Goal: Navigation & Orientation: Find specific page/section

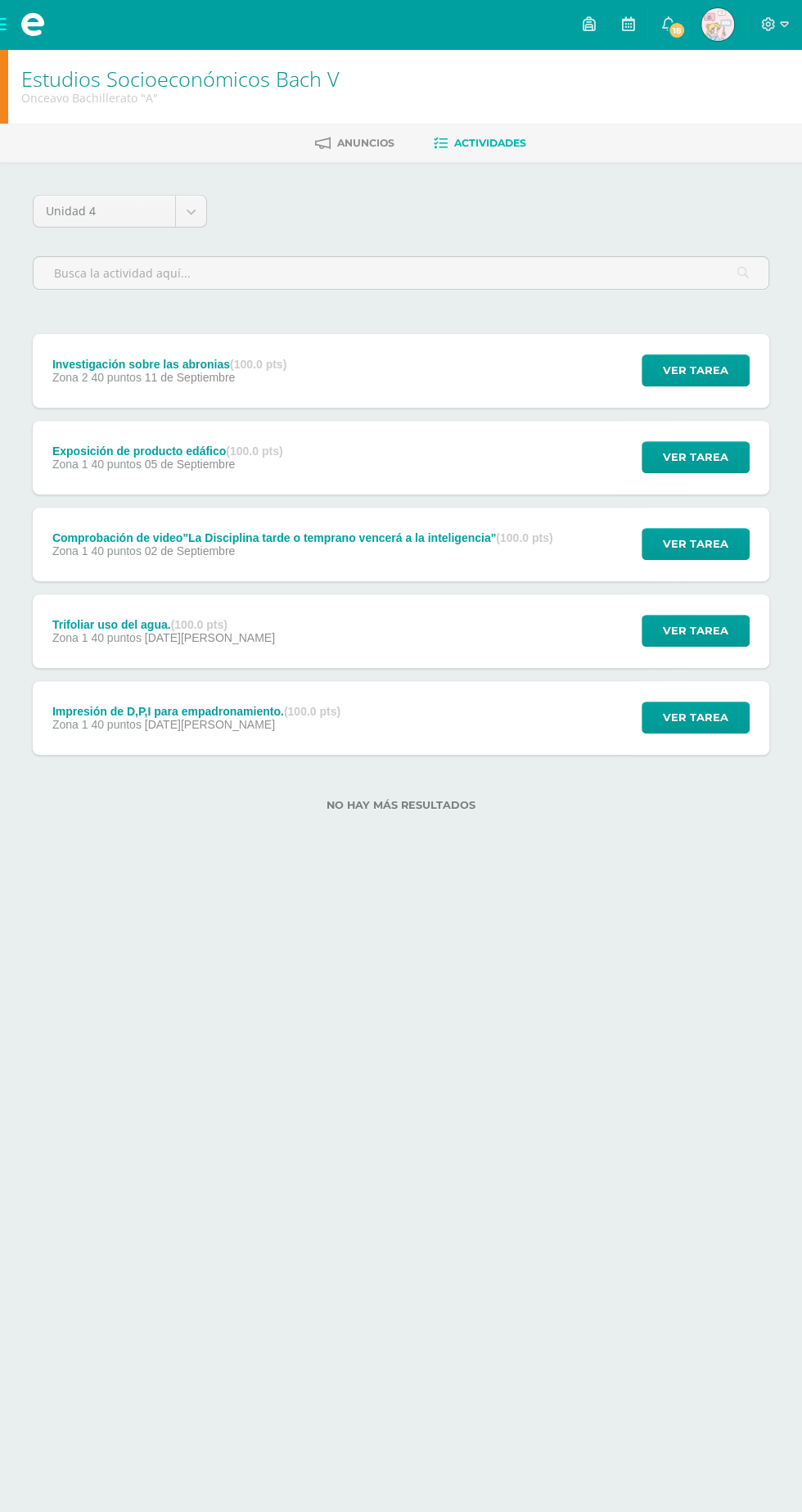
click at [674, 20] on icon at bounding box center [668, 23] width 13 height 15
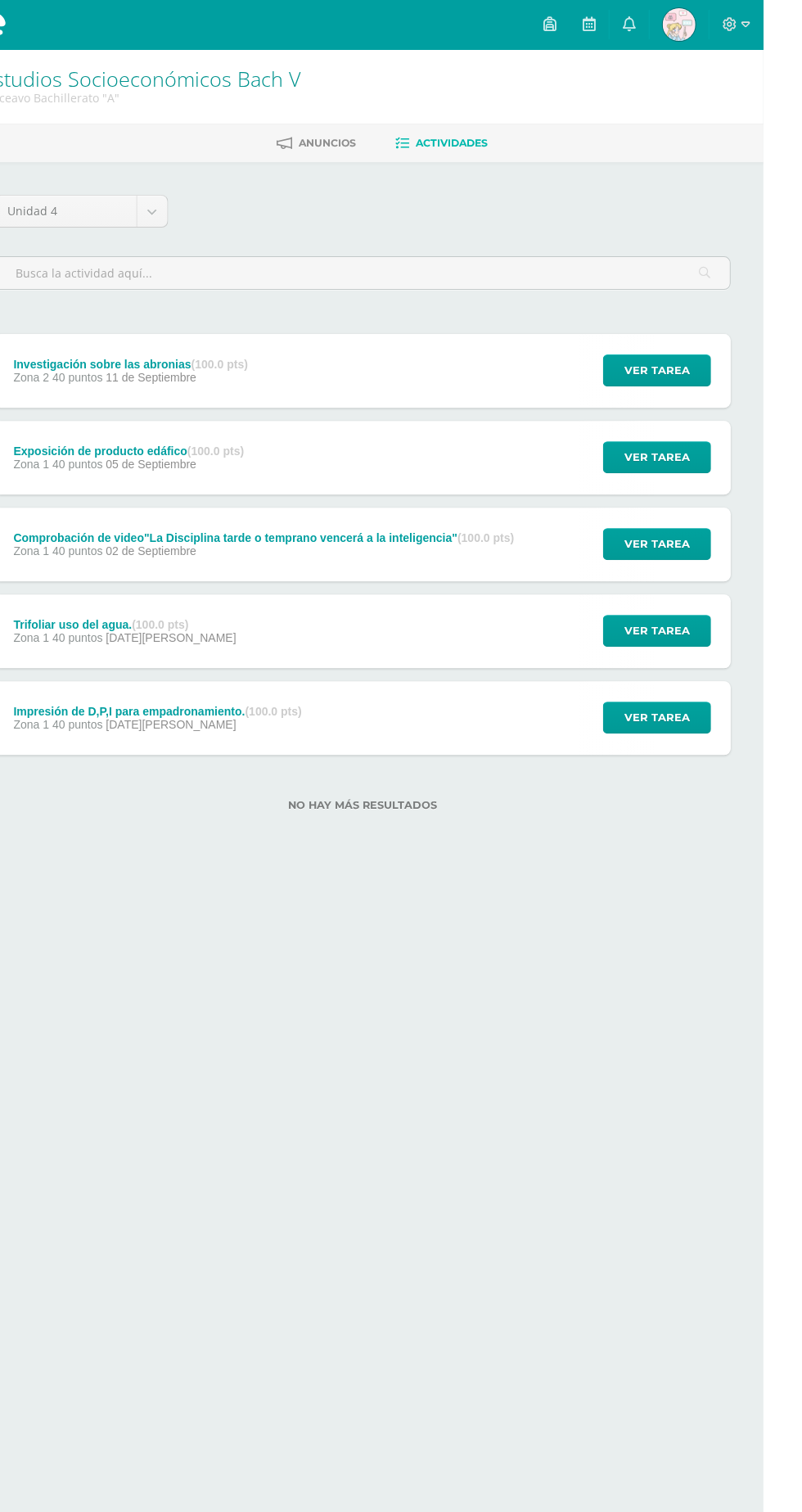
click at [688, 26] on link "0" at bounding box center [668, 24] width 39 height 49
click at [688, 25] on link "0" at bounding box center [668, 24] width 39 height 49
click at [674, 20] on icon at bounding box center [668, 23] width 13 height 15
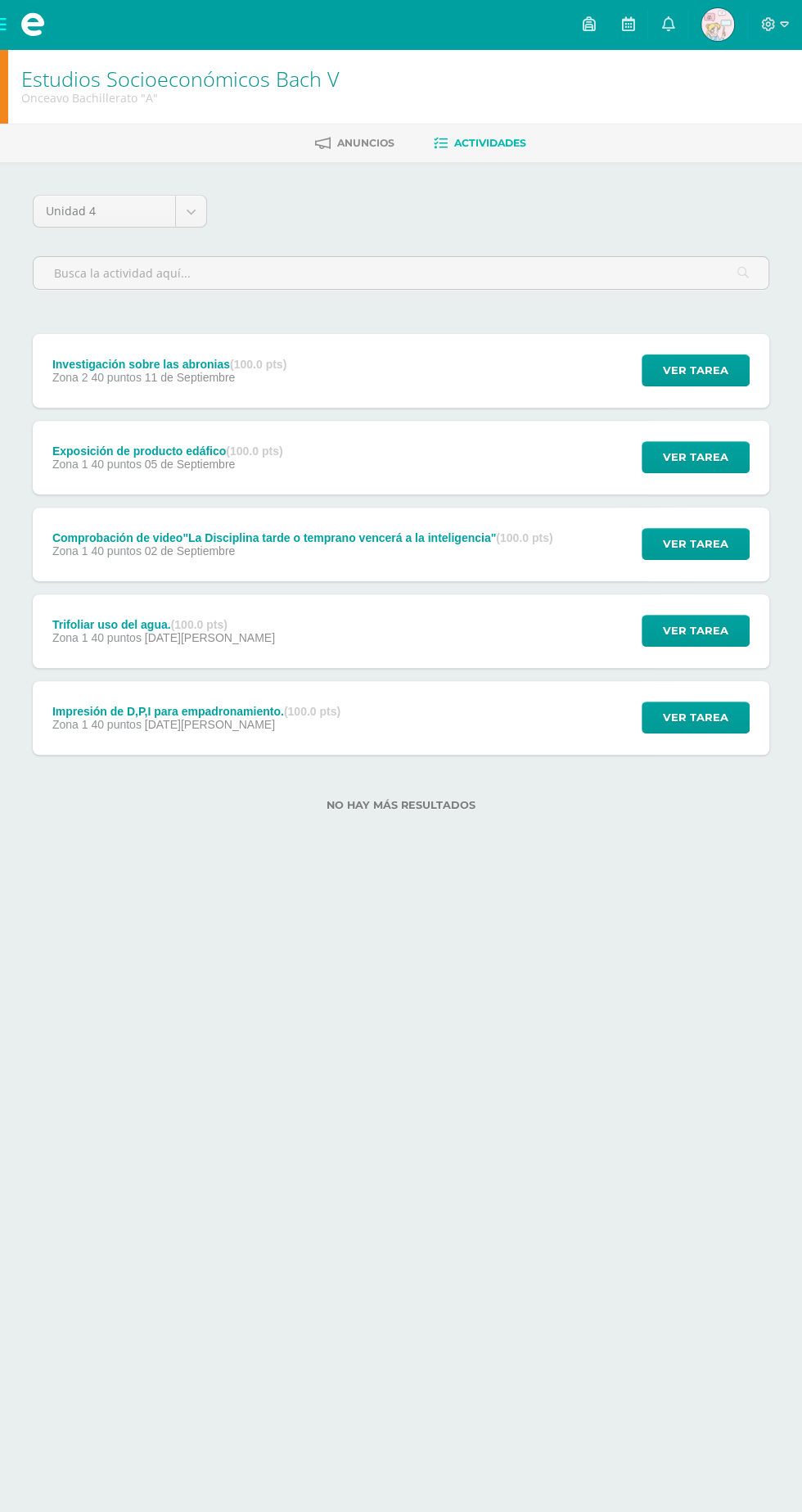
click at [29, 23] on span at bounding box center [33, 24] width 24 height 24
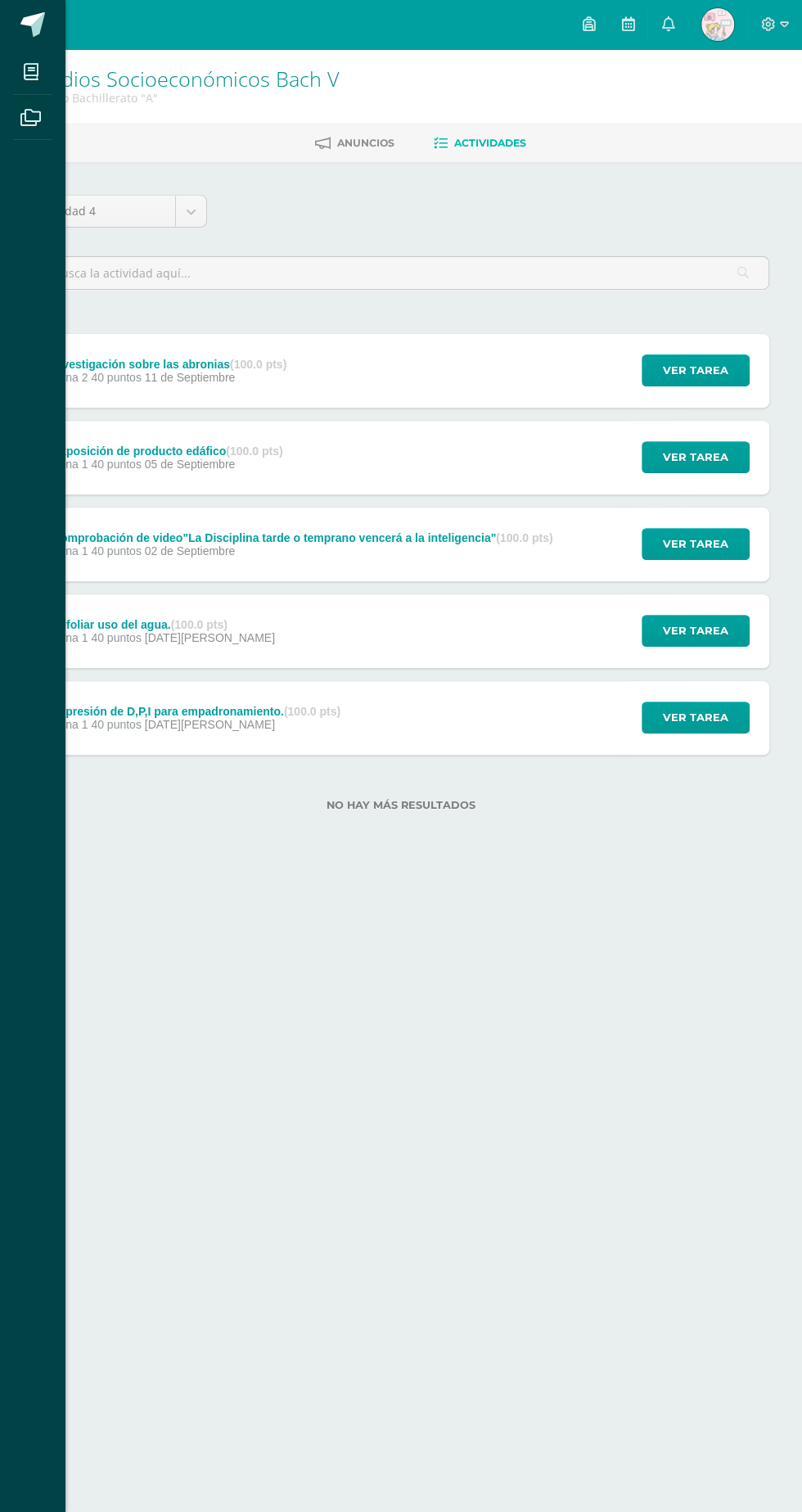
click at [30, 23] on span at bounding box center [34, 24] width 24 height 24
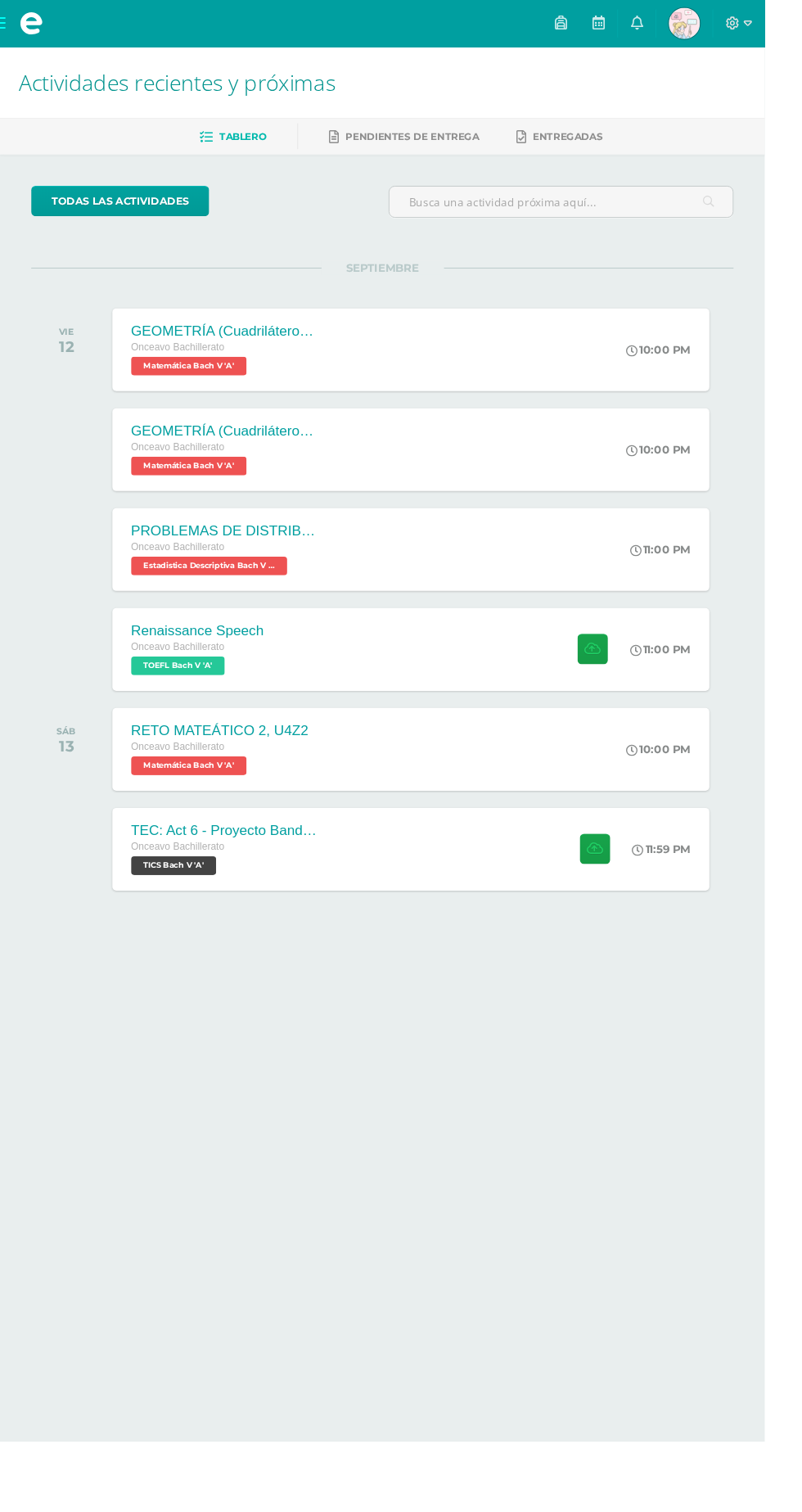
click at [226, 891] on span "Onceavo Bachillerato" at bounding box center [187, 888] width 98 height 11
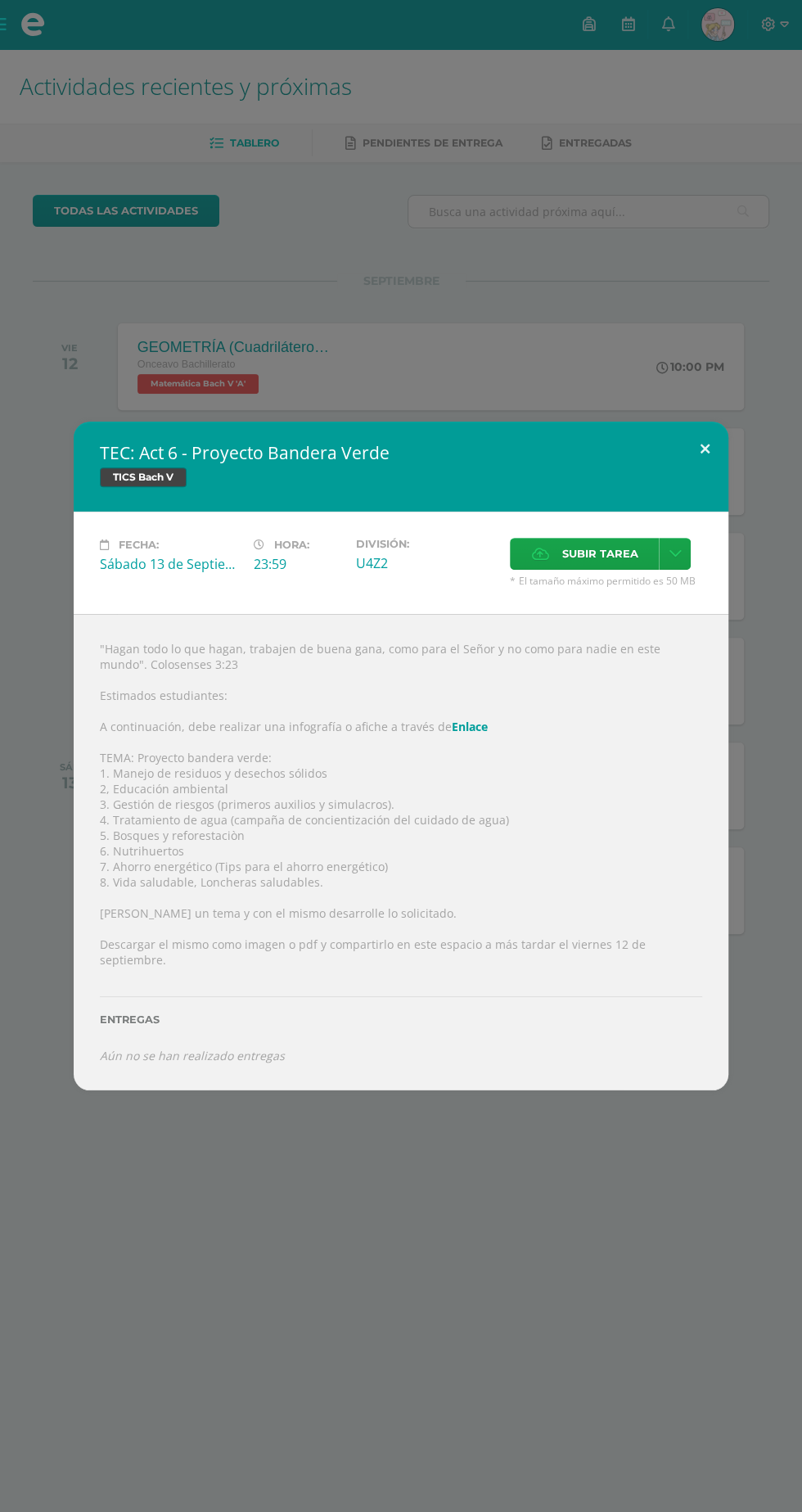
click at [705, 454] on button at bounding box center [705, 449] width 47 height 55
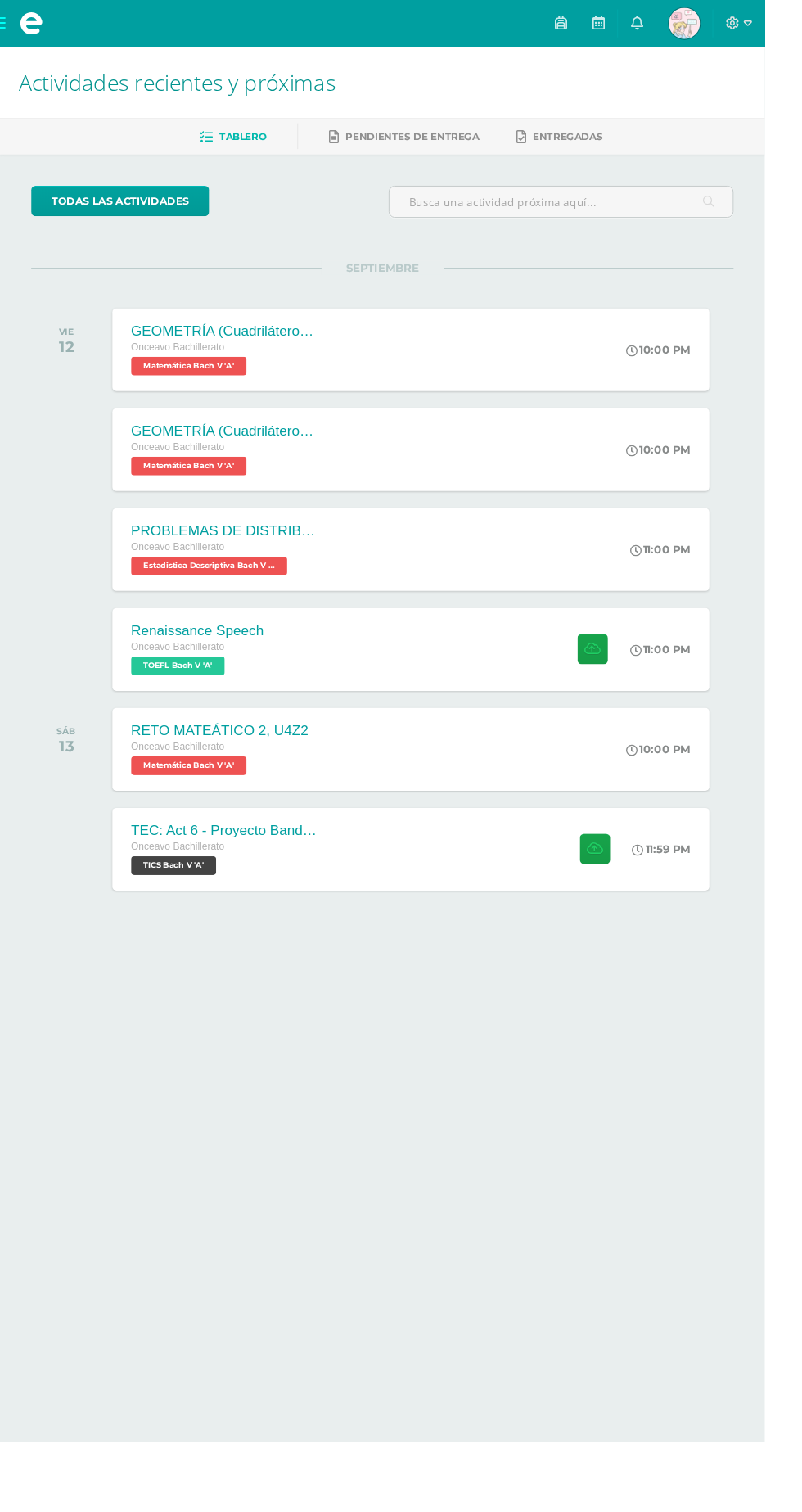
click at [56, 31] on span at bounding box center [33, 24] width 66 height 49
